Goal: Communication & Community: Ask a question

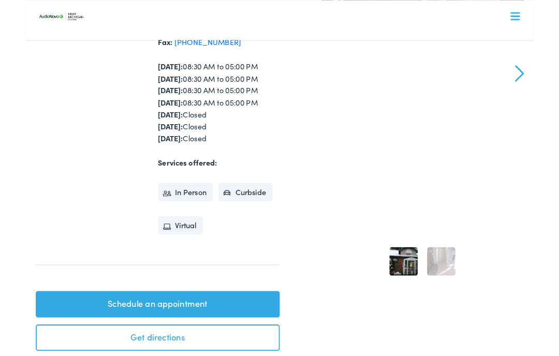
scroll to position [294, 0]
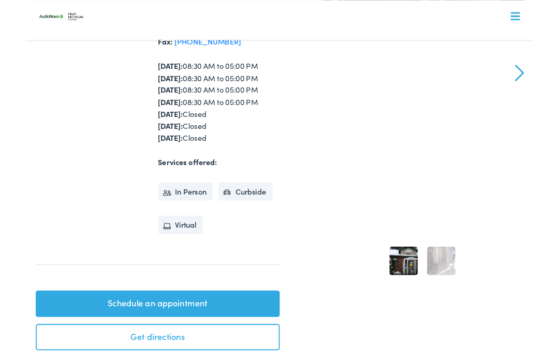
click at [206, 320] on link "Schedule an appointment" at bounding box center [145, 334] width 268 height 29
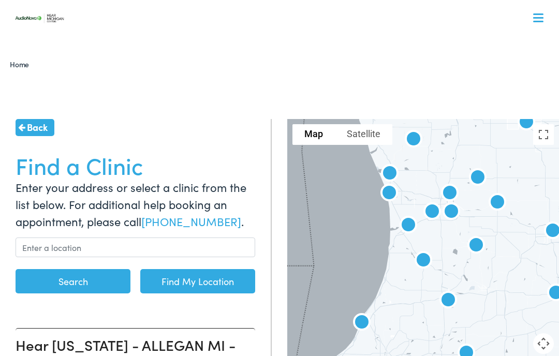
click at [182, 281] on link "Find My Location" at bounding box center [197, 281] width 115 height 24
type input "[GEOGRAPHIC_DATA], [US_STATE]"
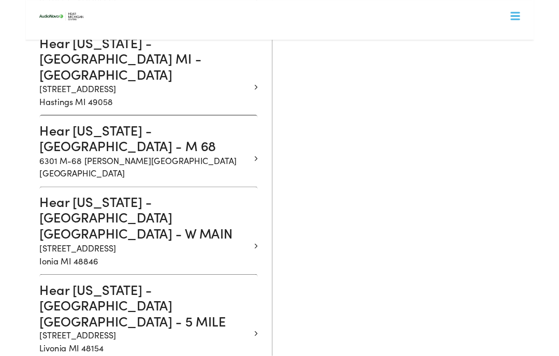
scroll to position [1278, 0]
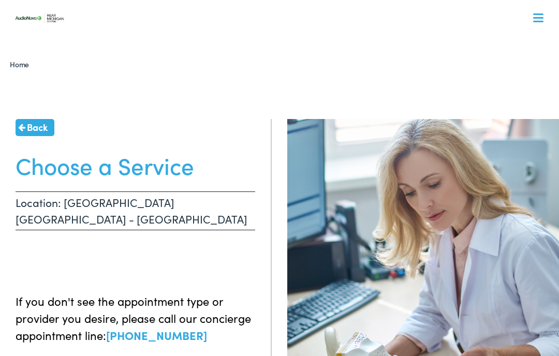
click at [177, 175] on h1 "Choose a Service" at bounding box center [136, 165] width 240 height 27
click at [185, 199] on p "Location: [GEOGRAPHIC_DATA] [GEOGRAPHIC_DATA] - [GEOGRAPHIC_DATA]" at bounding box center [136, 211] width 240 height 39
click at [227, 207] on p "Location: [GEOGRAPHIC_DATA] [GEOGRAPHIC_DATA] - [GEOGRAPHIC_DATA]" at bounding box center [136, 211] width 240 height 39
click at [231, 299] on p "If you don't see the appointment type or provider you desire, please call our c…" at bounding box center [136, 318] width 240 height 51
click at [243, 308] on p "If you don't see the appointment type or provider you desire, please call our c…" at bounding box center [136, 318] width 240 height 51
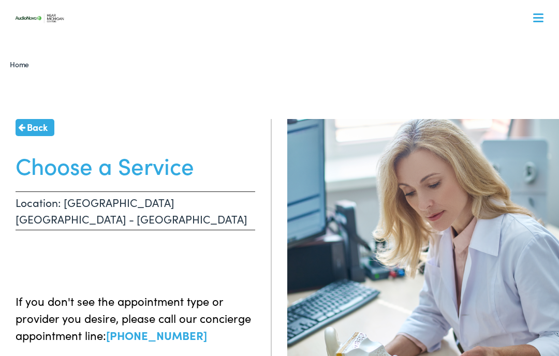
click at [542, 22] on span at bounding box center [538, 22] width 10 height 2
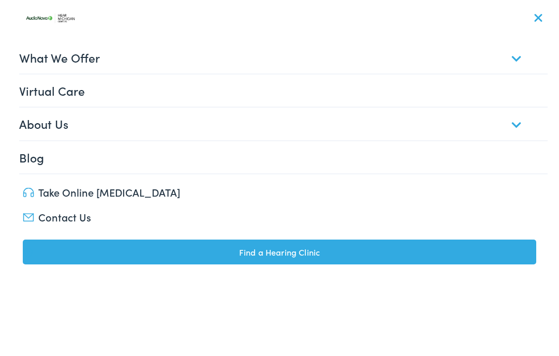
click at [56, 220] on link "Contact Us" at bounding box center [280, 217] width 514 height 15
click at [125, 196] on link "Take Online [MEDICAL_DATA]" at bounding box center [280, 192] width 514 height 15
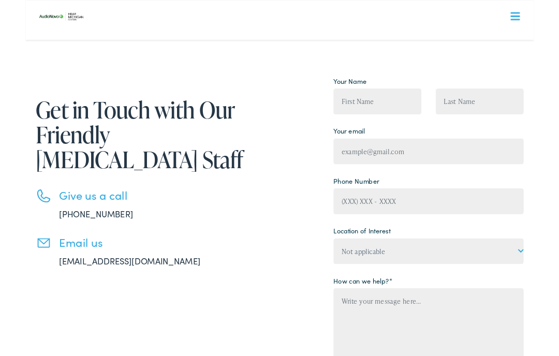
scroll to position [31, 0]
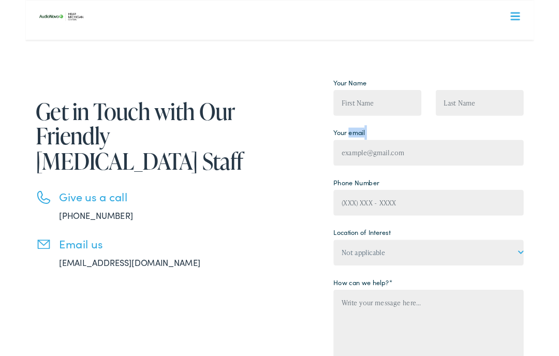
click at [176, 219] on h3 "Give us a call" at bounding box center [143, 216] width 212 height 15
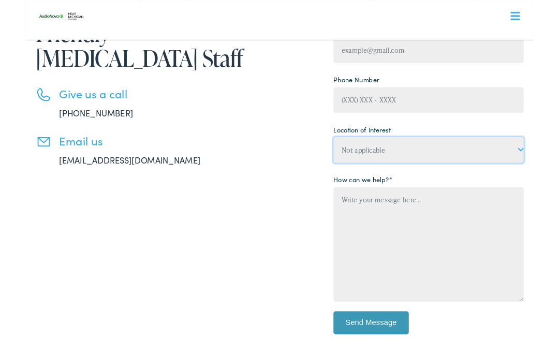
click at [545, 167] on select "Not applicable Hear [US_STATE] Centers, [GEOGRAPHIC_DATA] Hear [US_STATE] Cente…" at bounding box center [443, 165] width 209 height 28
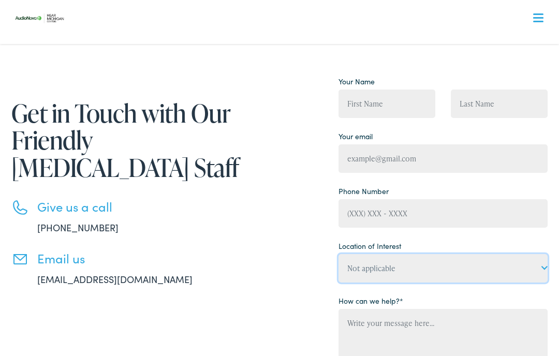
scroll to position [0, 0]
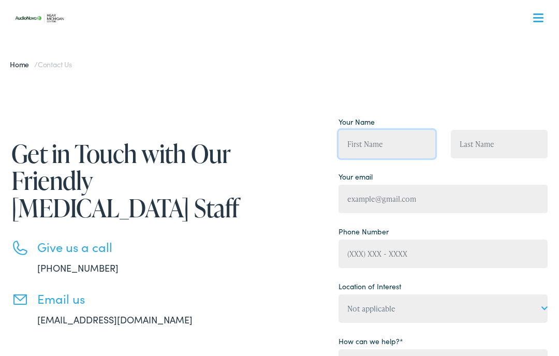
click at [390, 150] on input "Contact form" at bounding box center [387, 144] width 97 height 28
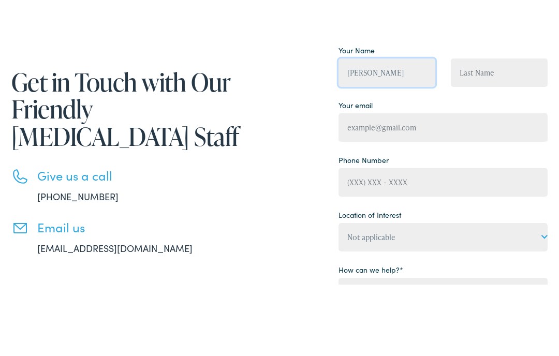
type input "Norman"
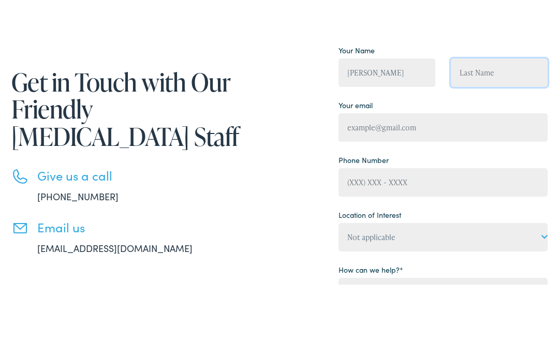
click at [472, 130] on input "Contact form" at bounding box center [499, 144] width 97 height 28
type input "White Jr"
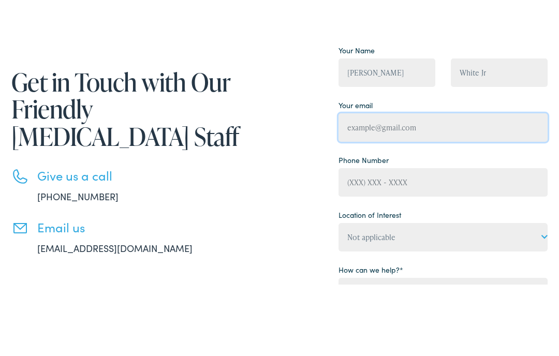
click at [437, 185] on input "Contact form" at bounding box center [443, 199] width 209 height 28
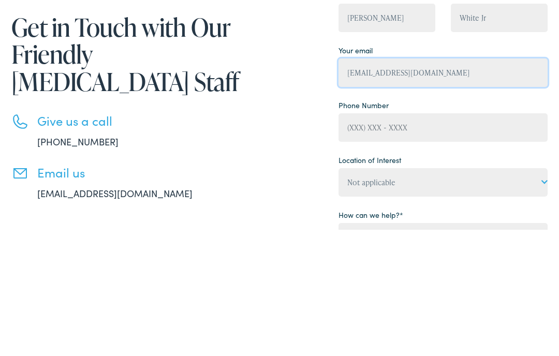
type input "whitepad@chartermi.net"
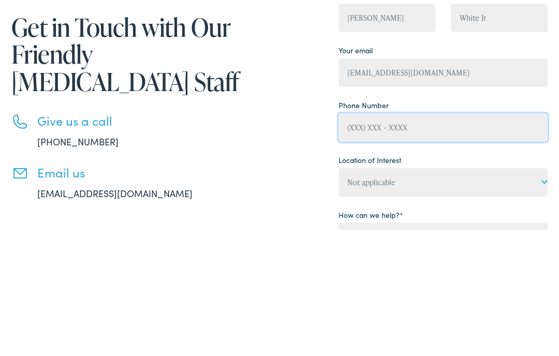
click at [426, 240] on input "Contact form" at bounding box center [443, 254] width 209 height 28
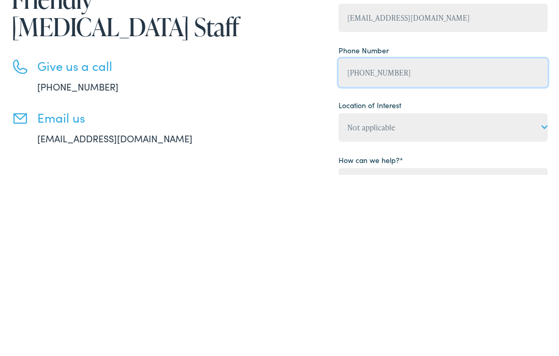
type input "(219) 776-5061"
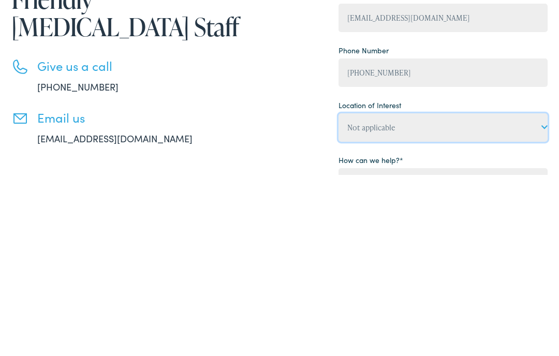
click at [547, 295] on select "Not applicable Hear Michigan Centers, Allegan Hear Michigan Centers, Charlevoix…" at bounding box center [443, 309] width 209 height 28
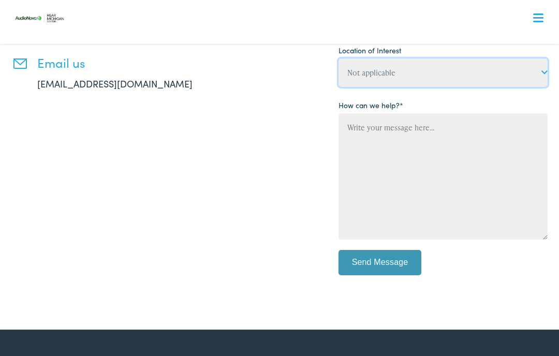
select select "Lutz Hearing Aid Center, Ludington"
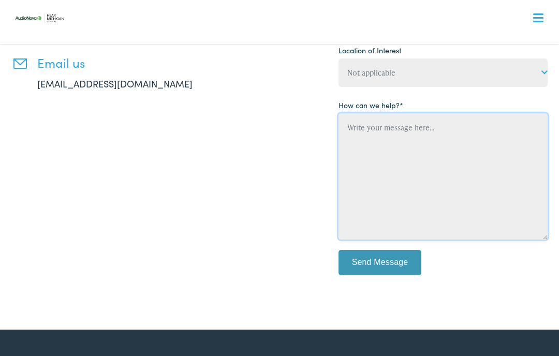
click at [396, 132] on textarea "Contact form" at bounding box center [443, 176] width 209 height 126
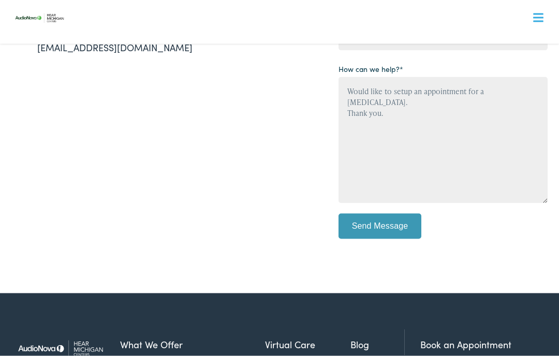
scroll to position [266, 0]
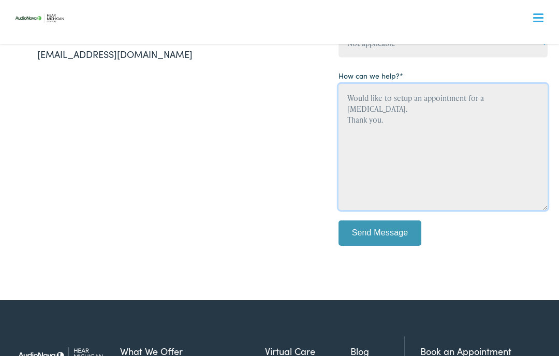
click at [540, 99] on textarea "Would like to setup an appointment for a hearing test. Thank you." at bounding box center [443, 147] width 209 height 126
type textarea "Would like to setup an appointment for a hearing test in Ludington, Michigan. T…"
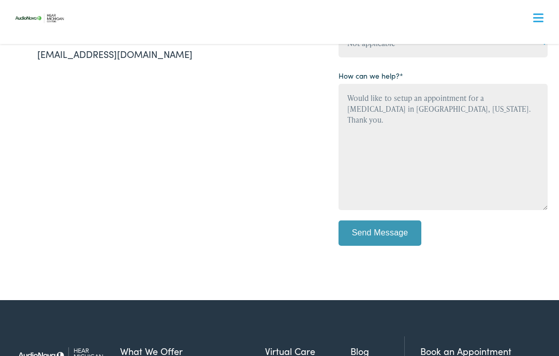
click at [390, 239] on input "Send Message" at bounding box center [380, 234] width 83 height 26
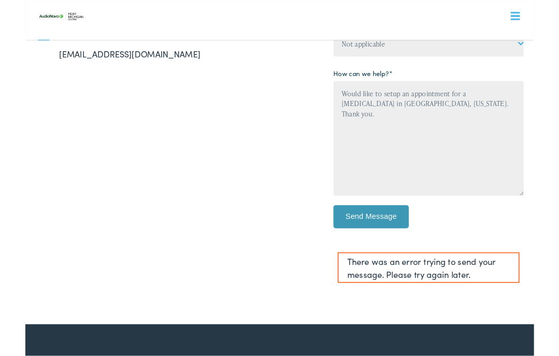
scroll to position [262, 0]
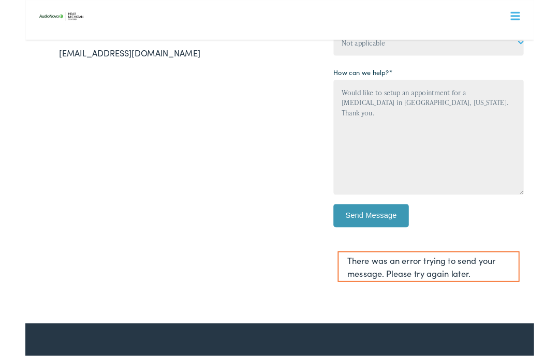
click at [385, 236] on input "Send Message" at bounding box center [380, 238] width 83 height 26
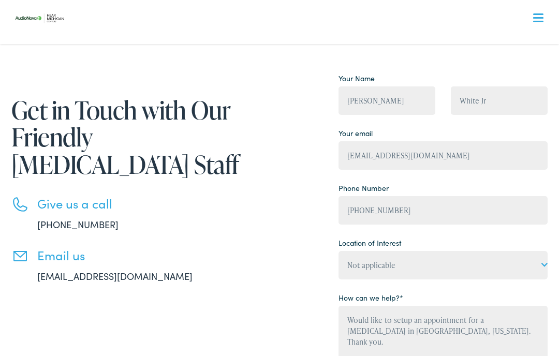
scroll to position [43, 0]
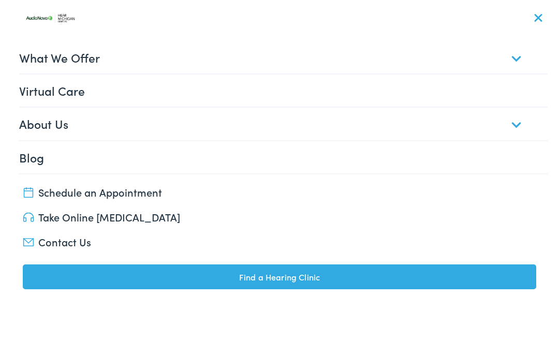
click at [137, 193] on link "Schedule an Appointment" at bounding box center [280, 192] width 514 height 15
